Goal: Use online tool/utility: Utilize a website feature to perform a specific function

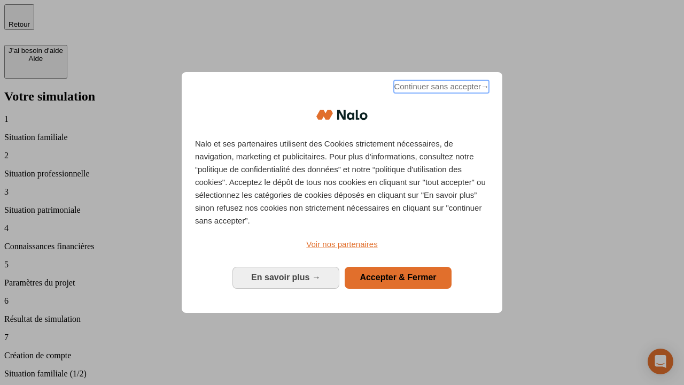
click at [440, 88] on span "Continuer sans accepter →" at bounding box center [441, 86] width 95 height 13
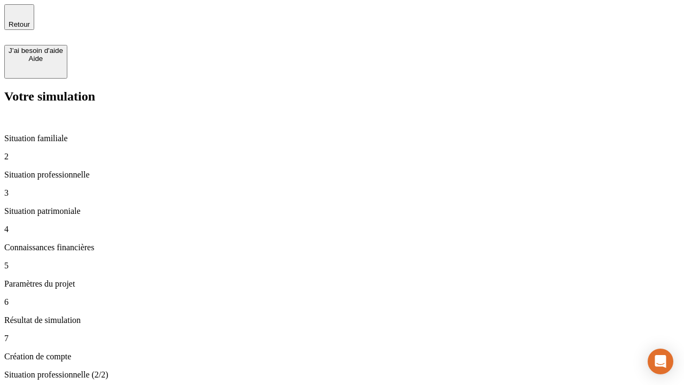
type input "30 000"
type input "1 000"
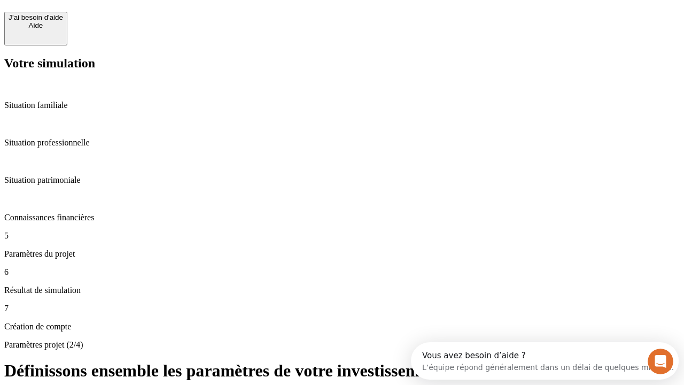
scroll to position [10, 0]
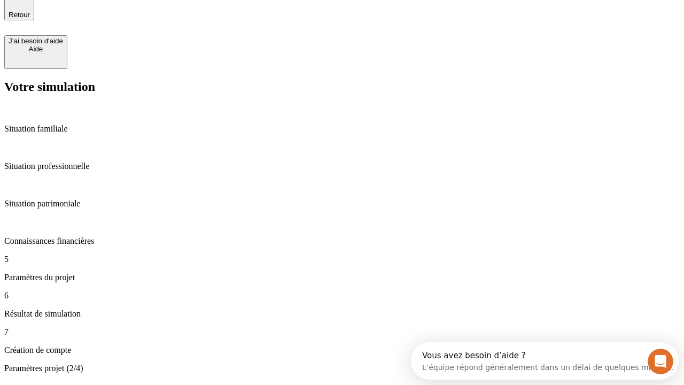
type input "65"
type input "5 000"
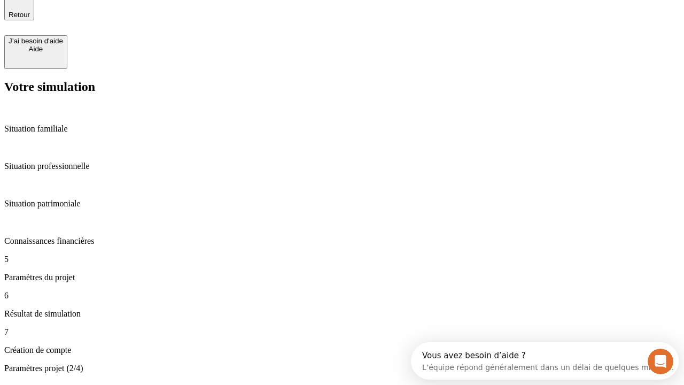
type input "640"
